Goal: Entertainment & Leisure: Consume media (video, audio)

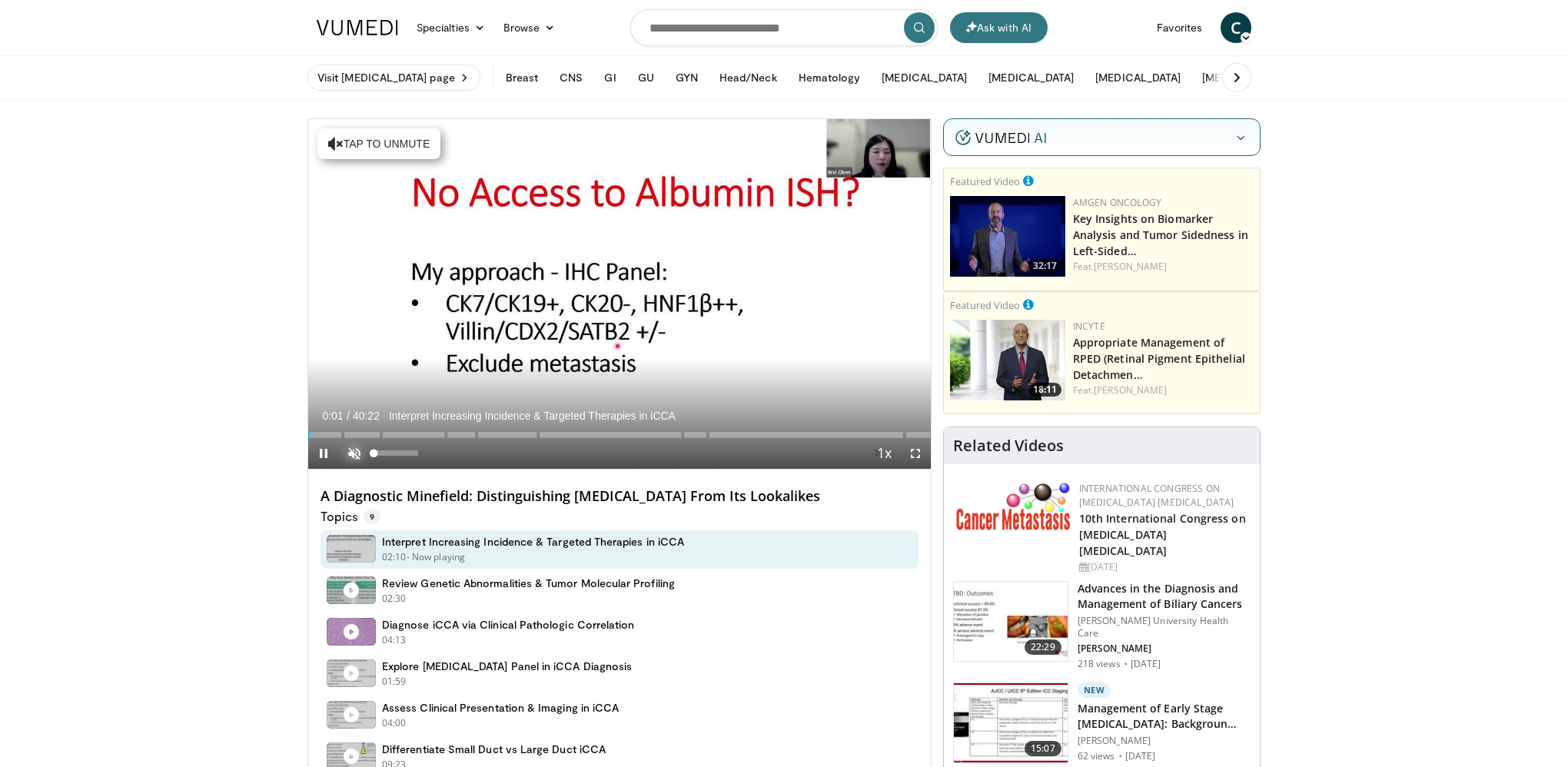
click at [356, 456] on span "Video Player" at bounding box center [354, 453] width 31 height 31
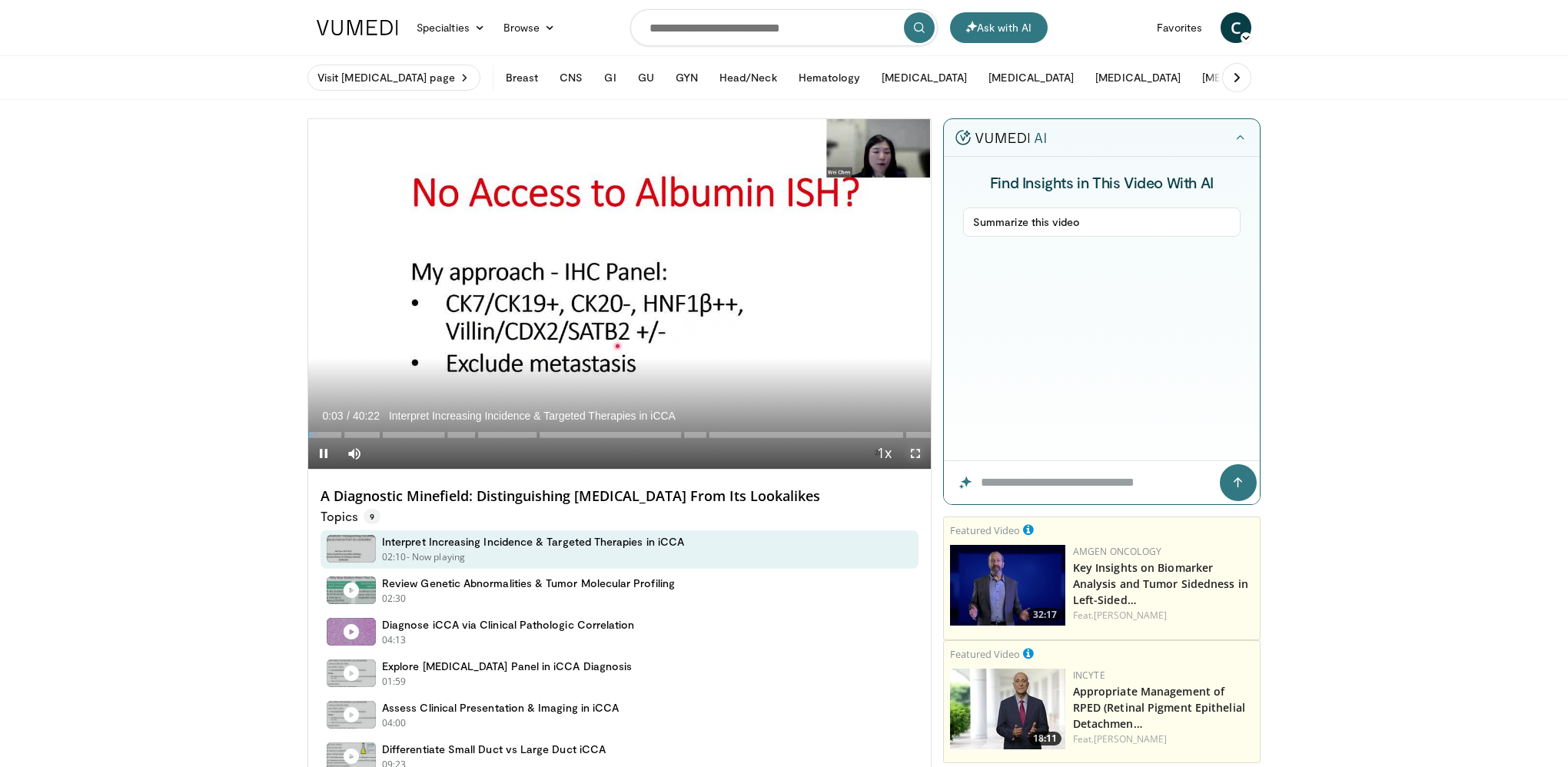
click at [914, 454] on span "Video Player" at bounding box center [915, 453] width 31 height 31
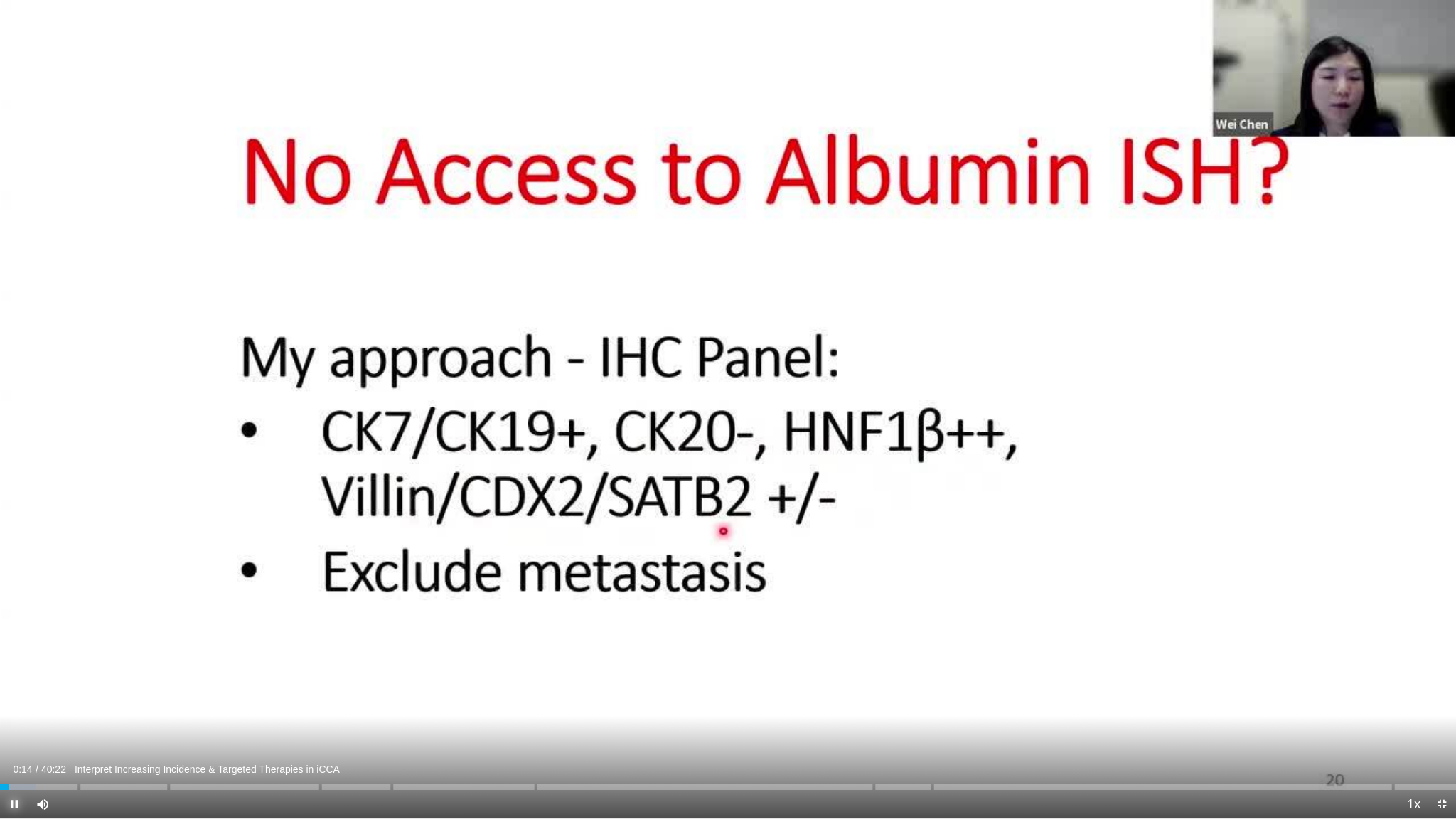
click at [15, 709] on span "Video Player" at bounding box center [14, 804] width 28 height 28
click at [12, 709] on div "Current Time 15:28 / Duration 40:22 Differentiate Small Duct vs Large Duct iCCA" at bounding box center [728, 769] width 1456 height 13
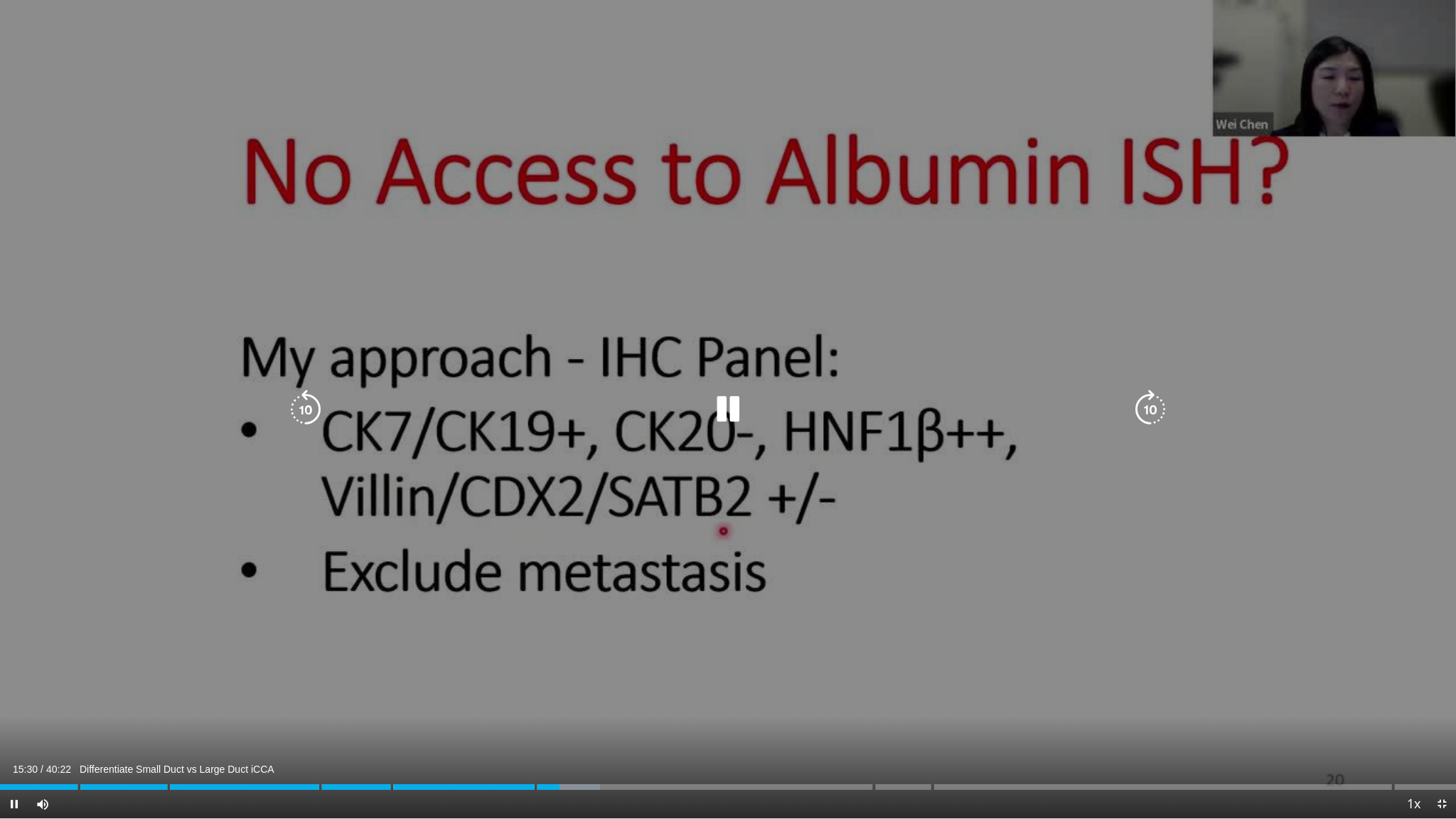
click at [125, 665] on div "10 seconds Tap to unmute" at bounding box center [728, 409] width 1456 height 818
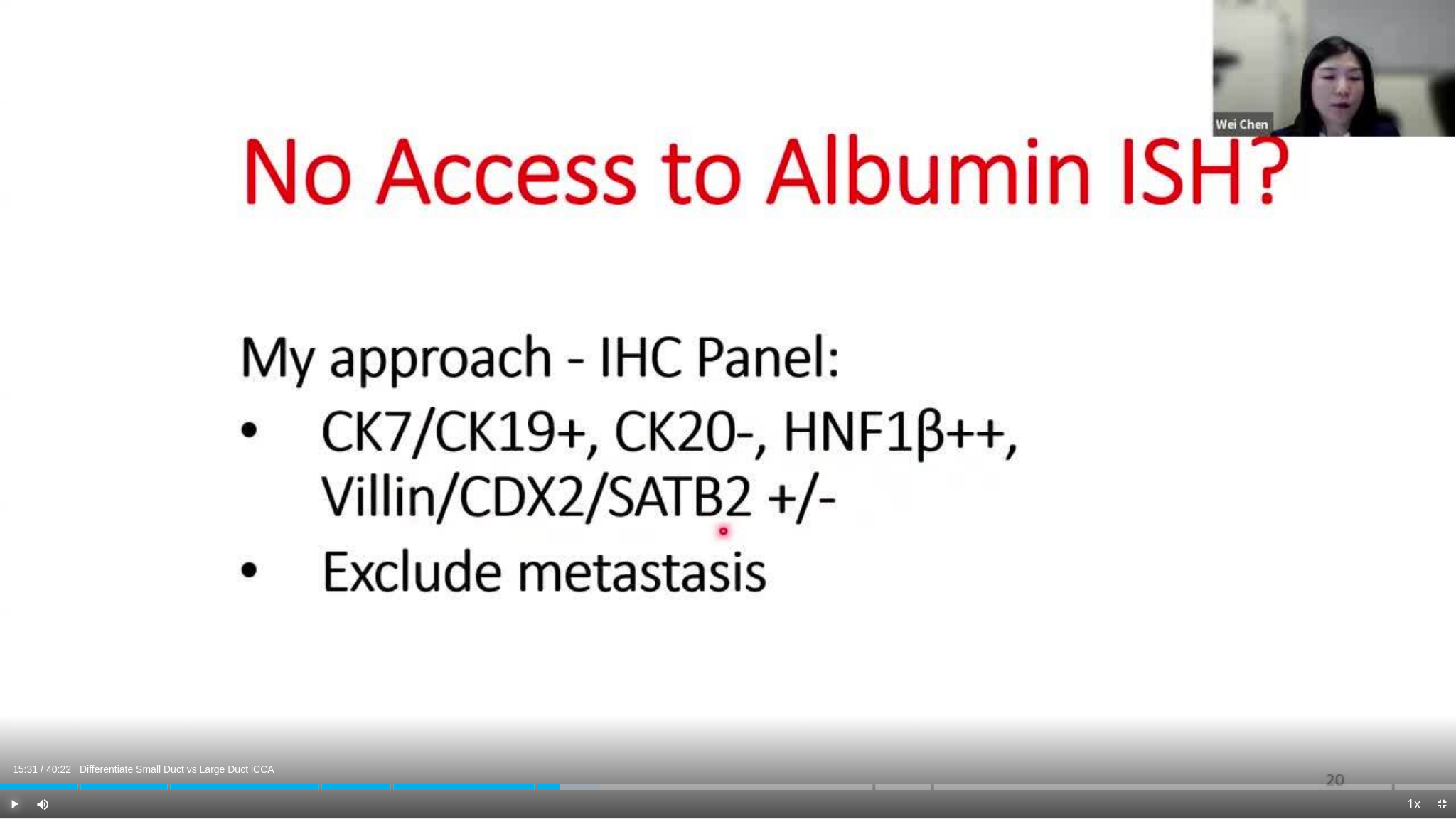
click at [15, 709] on span "Video Player" at bounding box center [14, 804] width 28 height 28
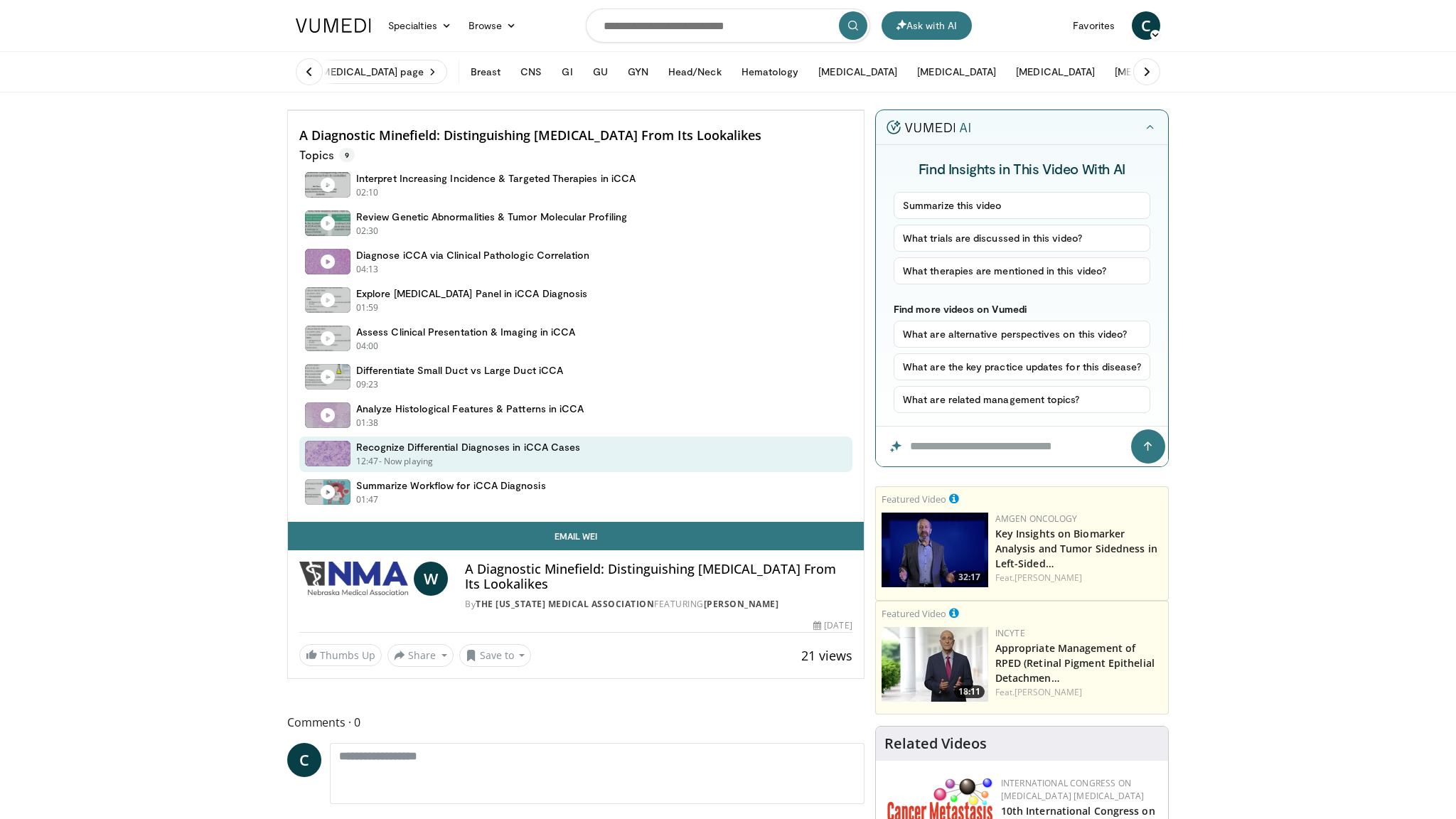
drag, startPoint x: 772, startPoint y: 787, endPoint x: 933, endPoint y: 790, distance: 161.0
click at [864, 110] on div "Current Time 25:51 / Duration 40:22 Recognize Differential Diagnoses in iCCA Ca…" at bounding box center [576, 95] width 576 height 28
click at [864, 111] on video-js "**********" at bounding box center [576, 110] width 576 height 1
drag, startPoint x: 928, startPoint y: 788, endPoint x: 982, endPoint y: 789, distance: 54.0
click at [1270, 82] on div "Progress Bar" at bounding box center [1271, 79] width 1 height 6
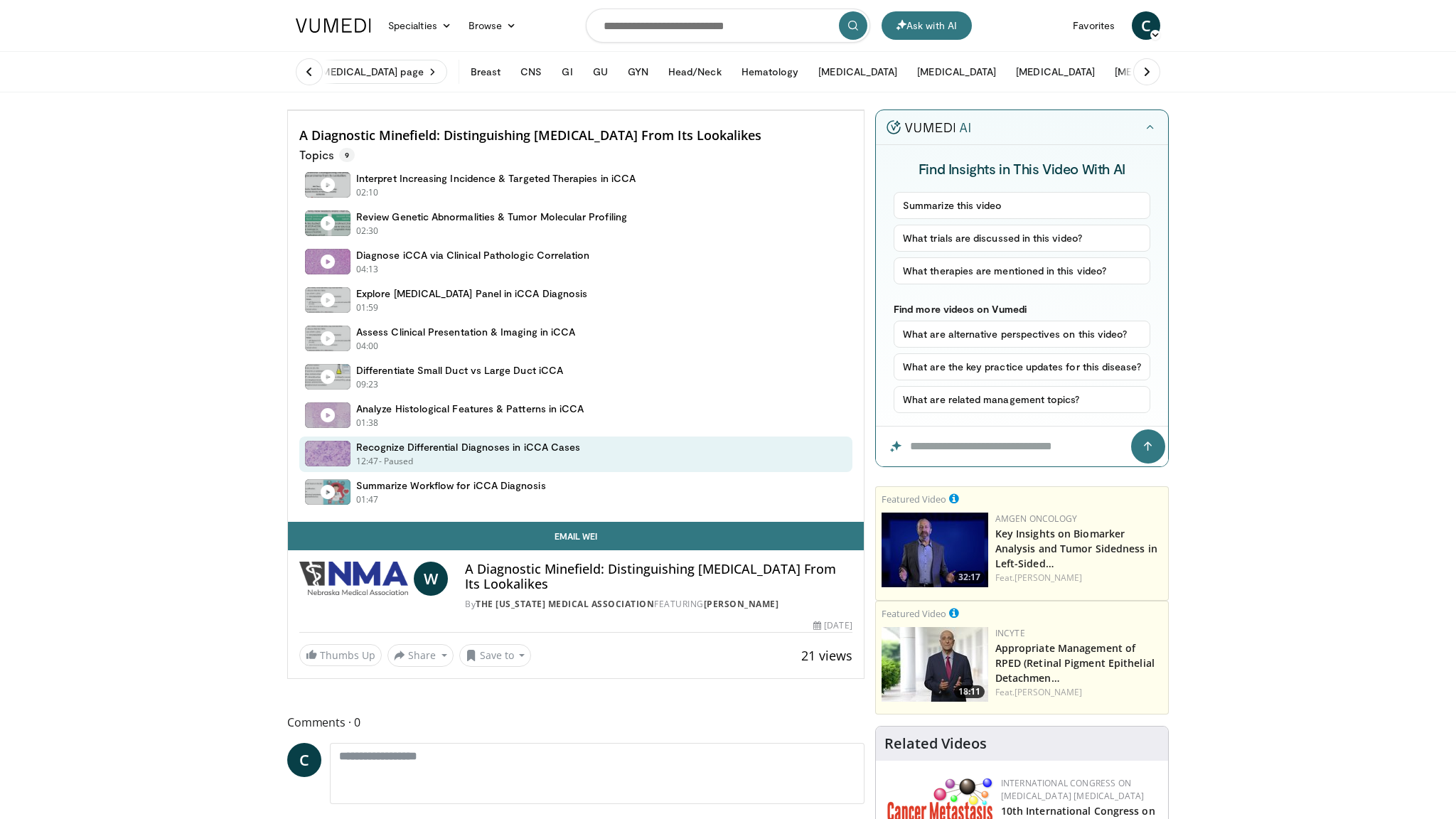
drag, startPoint x: 1058, startPoint y: 788, endPoint x: 1260, endPoint y: 785, distance: 202.0
click at [864, 110] on span "Video Player" at bounding box center [850, 95] width 28 height 28
